Goal: Task Accomplishment & Management: Use online tool/utility

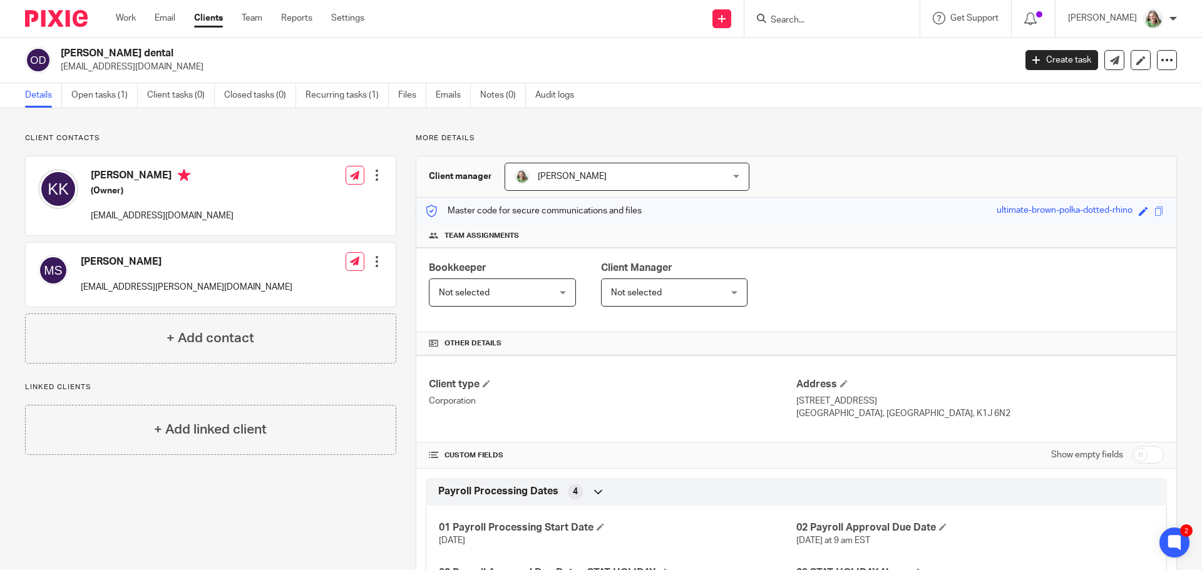
click at [796, 16] on input "Search" at bounding box center [825, 20] width 113 height 11
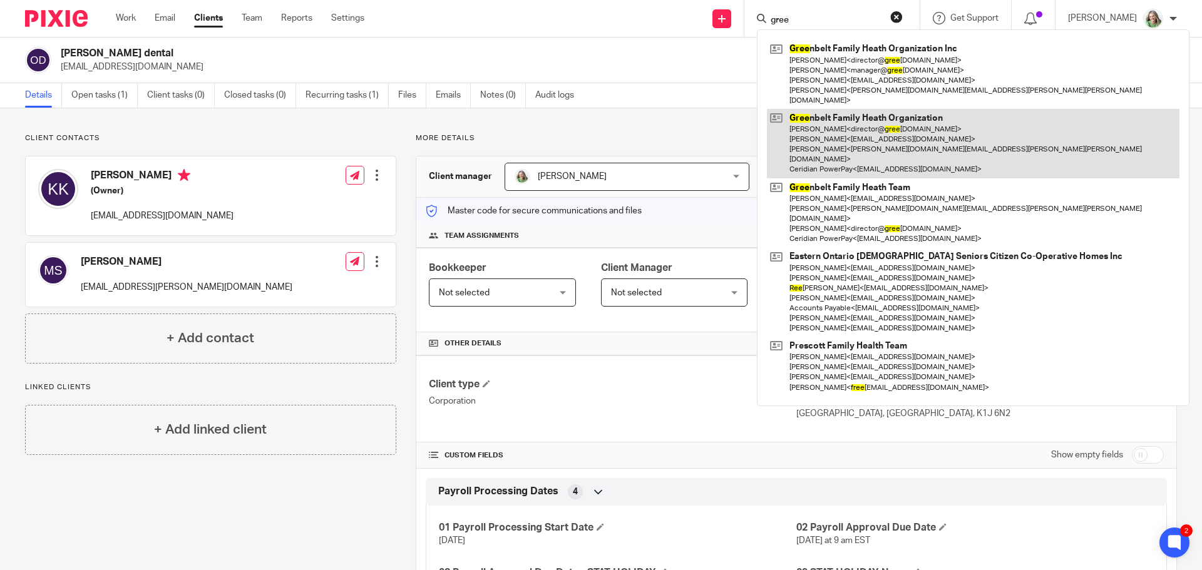
type input "gree"
click at [864, 109] on link at bounding box center [973, 143] width 412 height 69
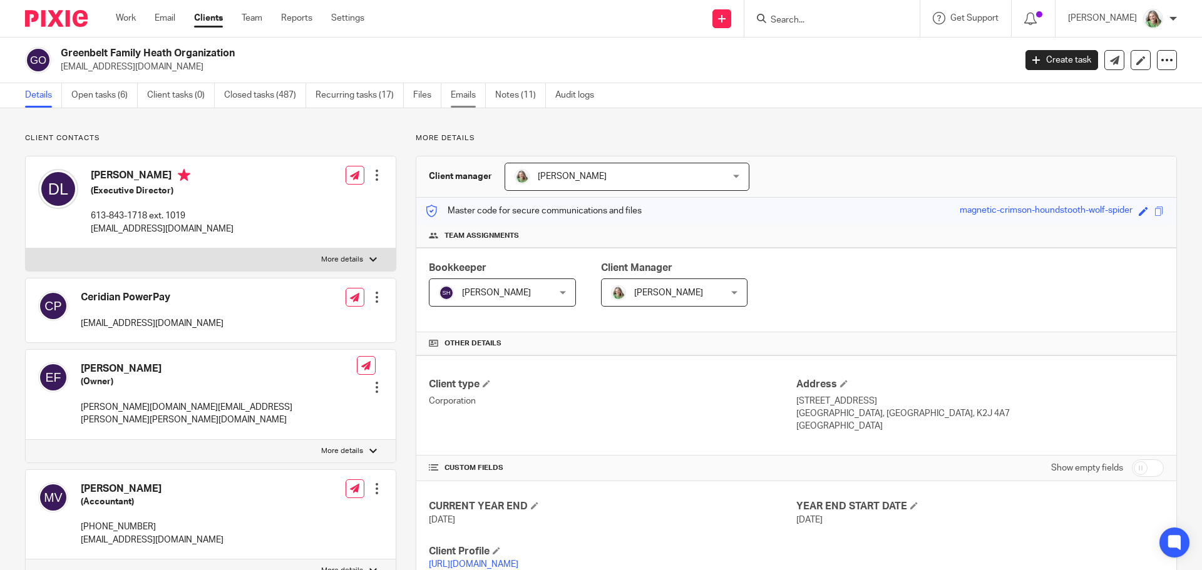
click at [456, 90] on link "Emails" at bounding box center [468, 95] width 35 height 24
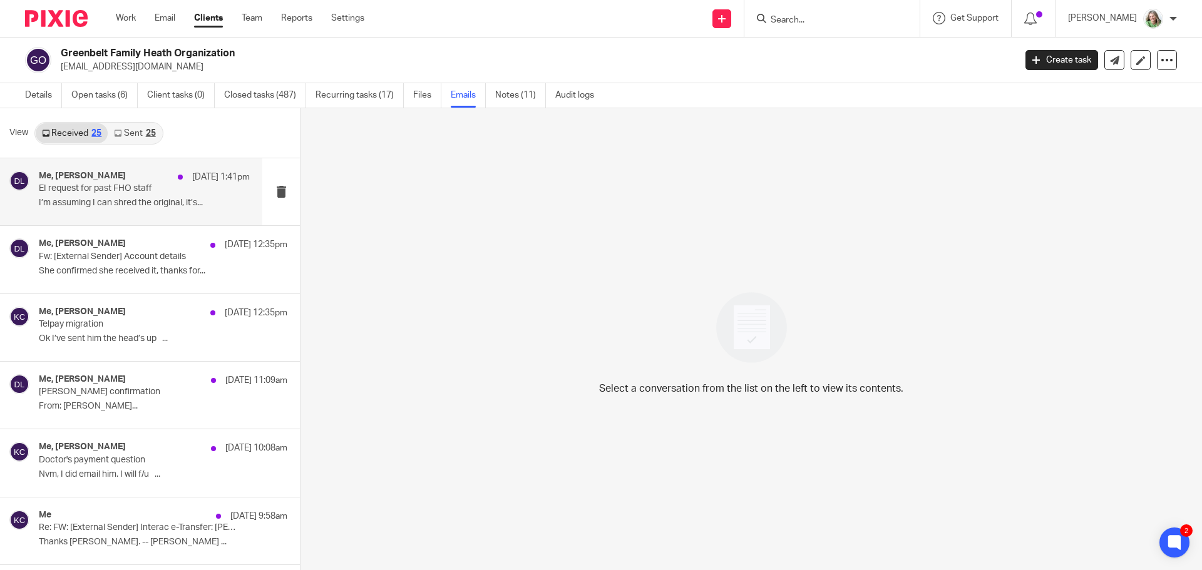
click at [125, 187] on p "EI request for past FHO staff" at bounding box center [123, 188] width 169 height 11
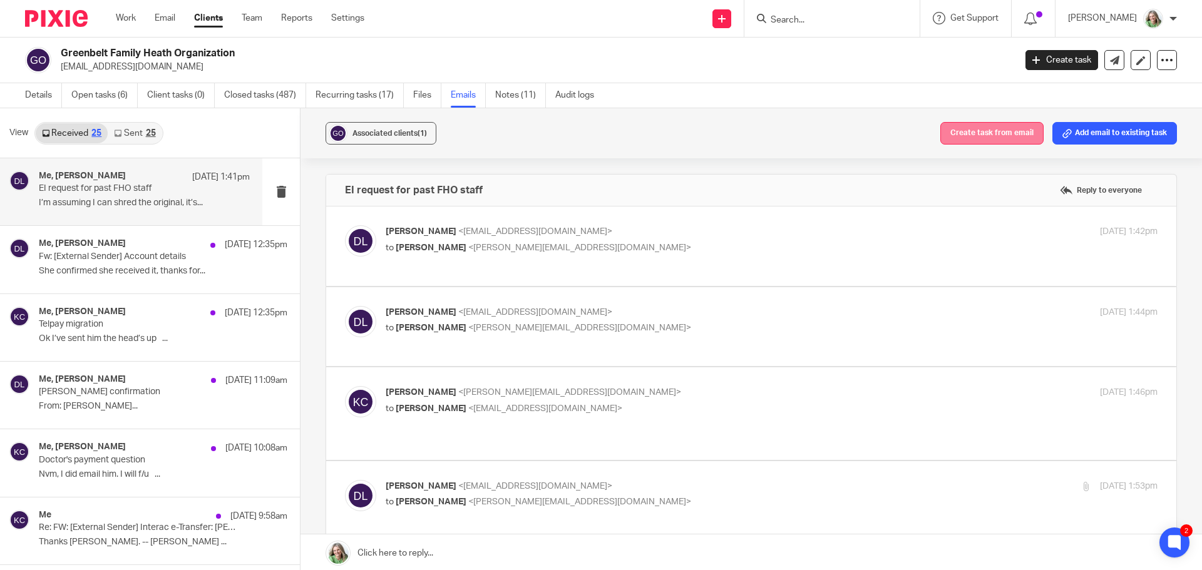
click at [993, 140] on button "Create task from email" at bounding box center [991, 133] width 103 height 23
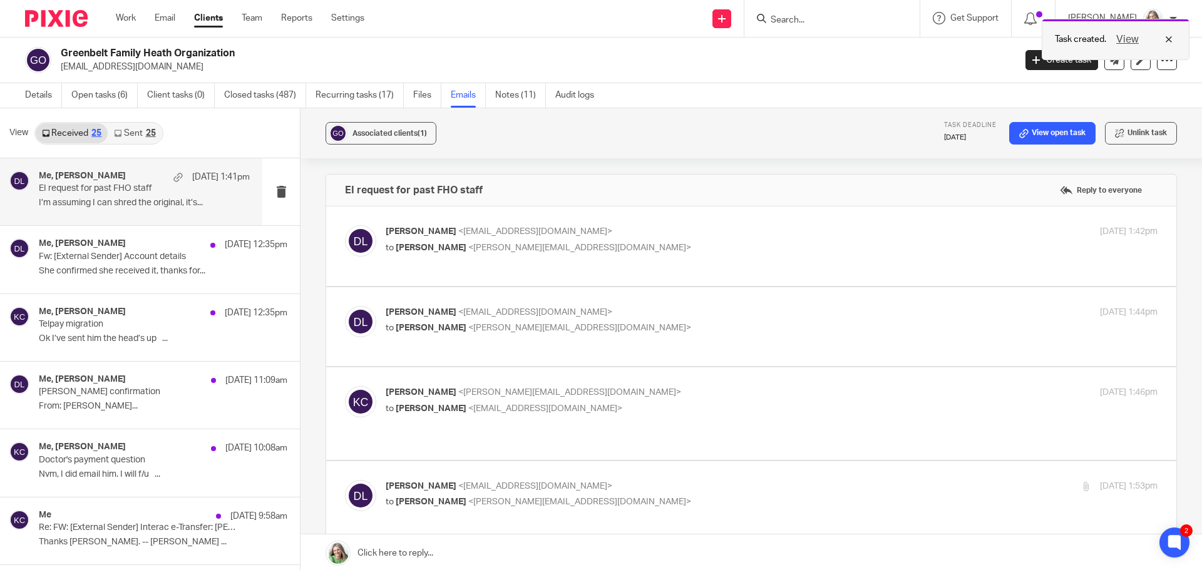
click at [1122, 38] on button "View" at bounding box center [1127, 39] width 30 height 15
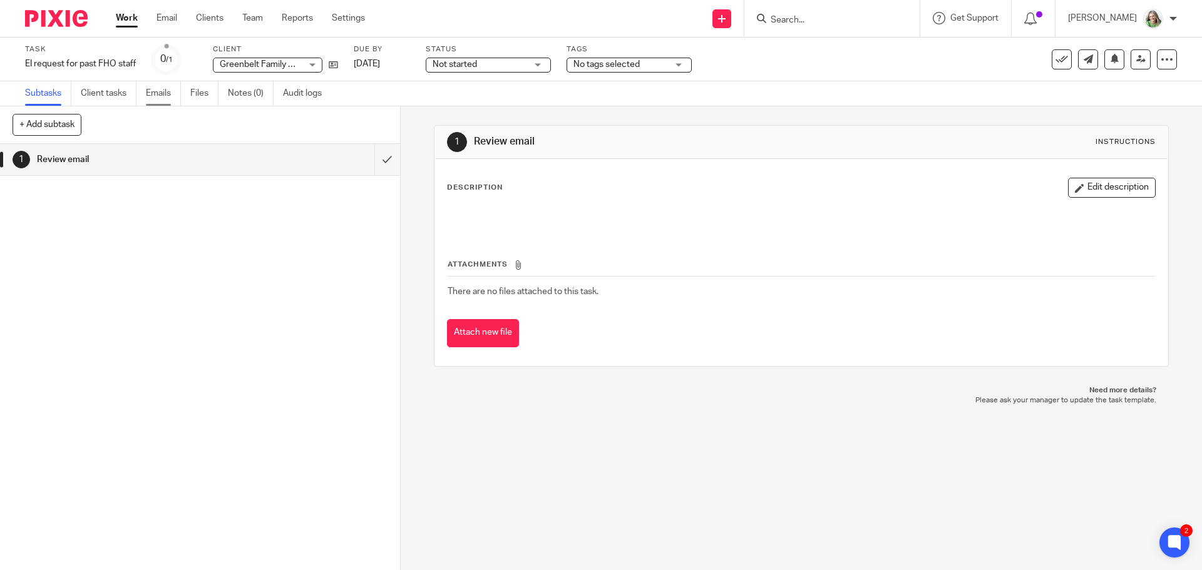
click at [170, 93] on link "Emails" at bounding box center [163, 93] width 35 height 24
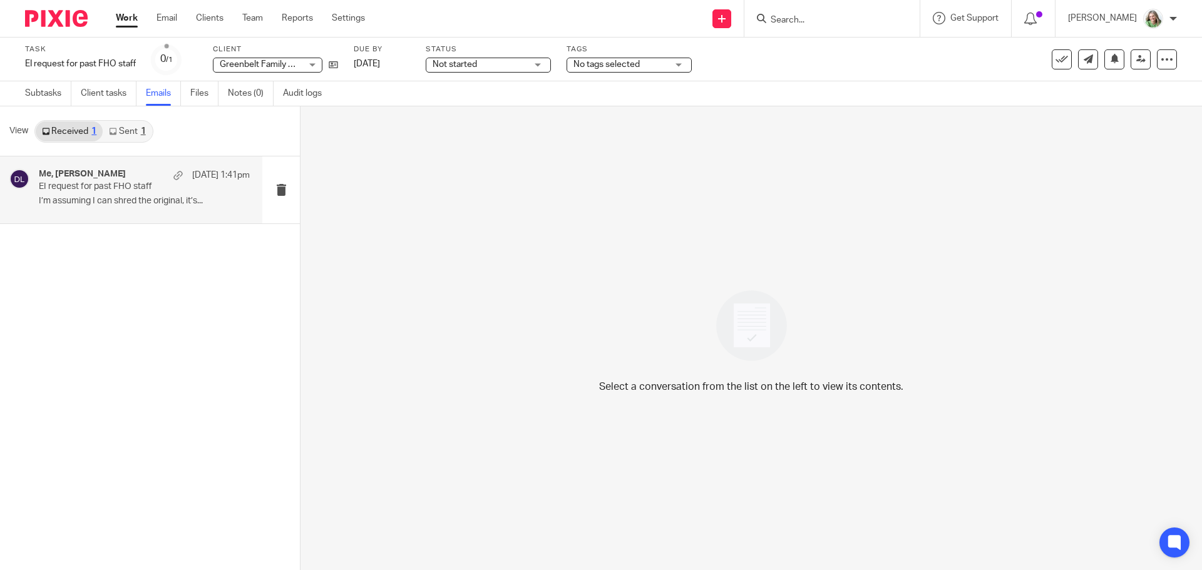
click at [175, 192] on p "EI request for past FHO staff" at bounding box center [123, 187] width 169 height 11
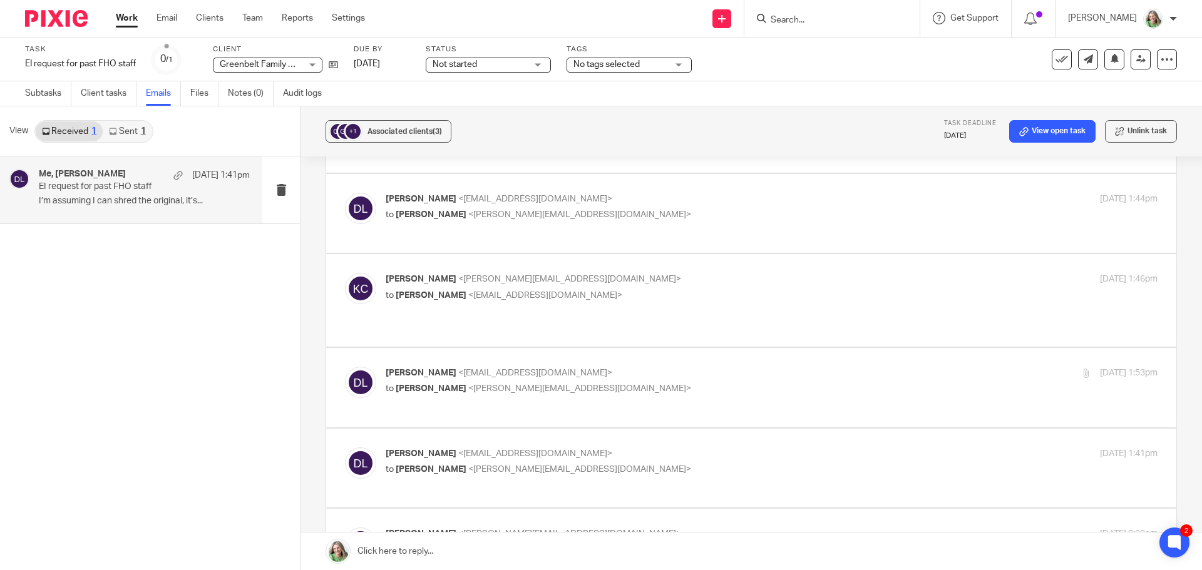
scroll to position [313, 0]
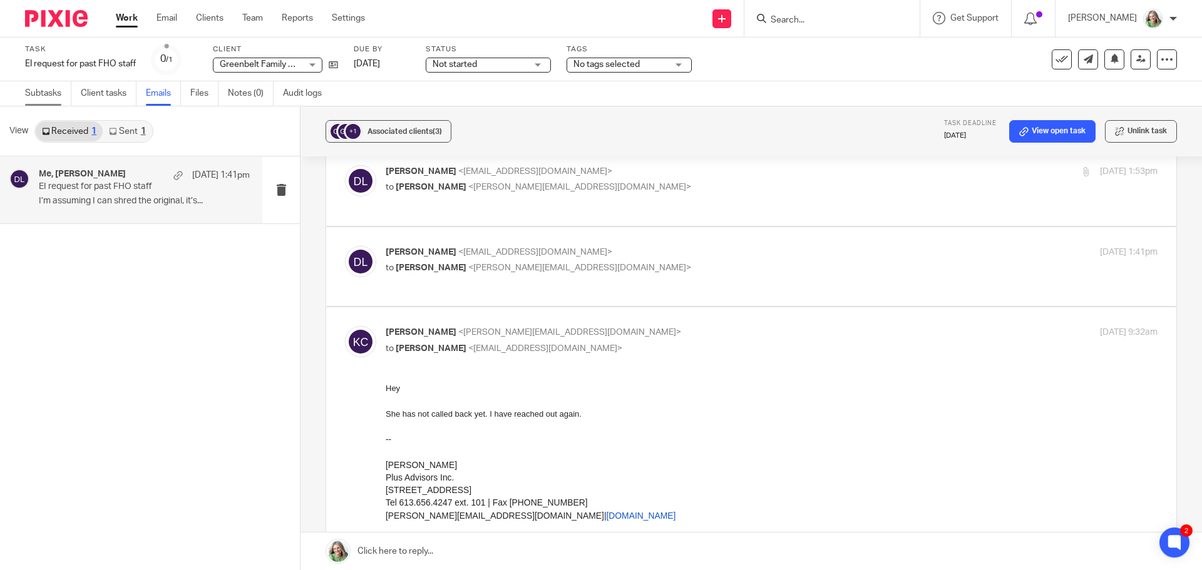
click at [53, 89] on link "Subtasks" at bounding box center [48, 93] width 46 height 24
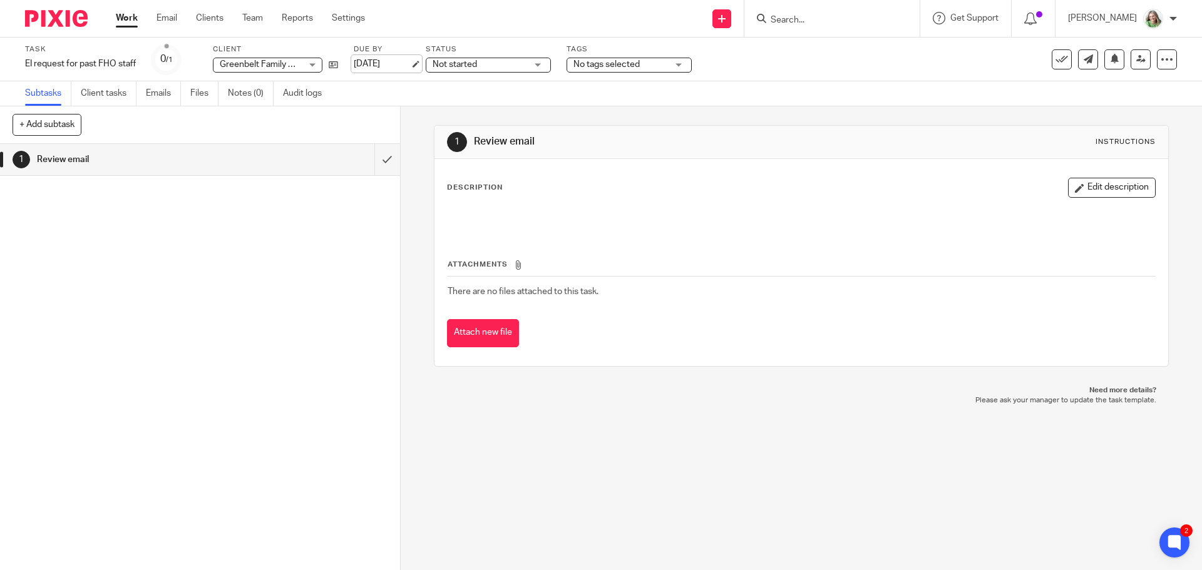
click at [390, 64] on link "[DATE]" at bounding box center [382, 64] width 56 height 13
